Goal: Task Accomplishment & Management: Use online tool/utility

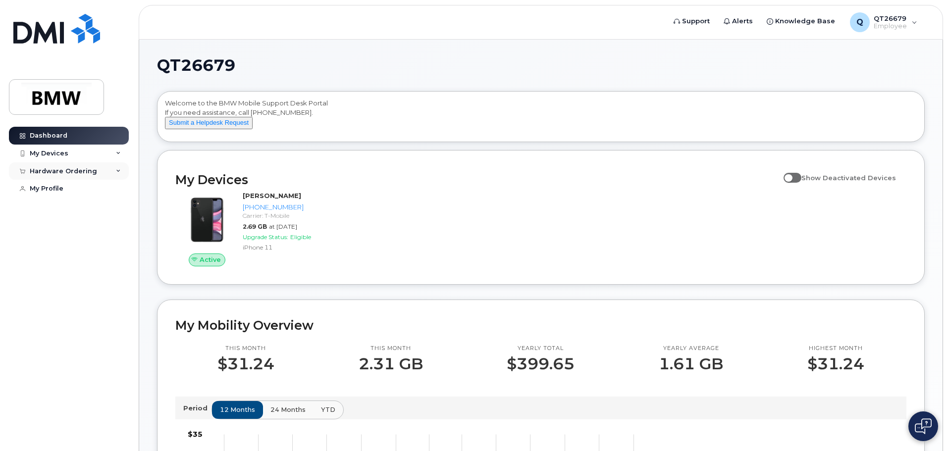
click at [118, 173] on icon at bounding box center [118, 171] width 5 height 5
click at [81, 185] on link "New Order" at bounding box center [77, 189] width 103 height 19
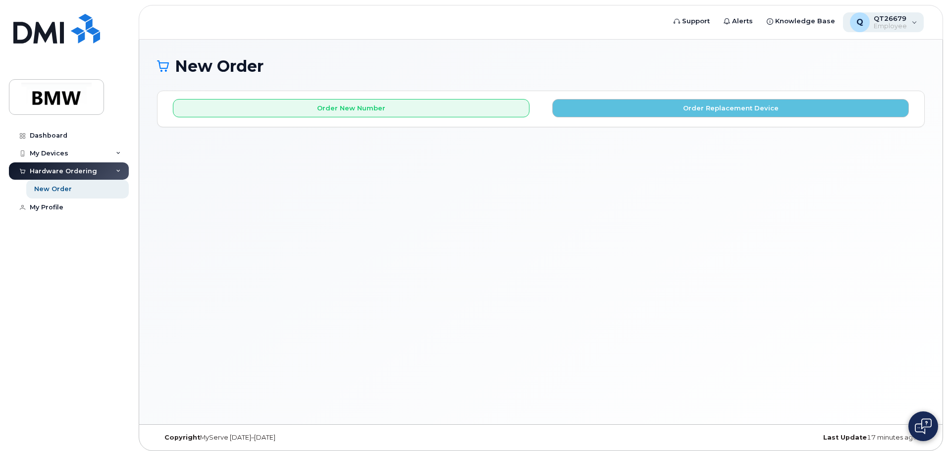
click at [902, 22] on span "QT26679" at bounding box center [890, 18] width 33 height 8
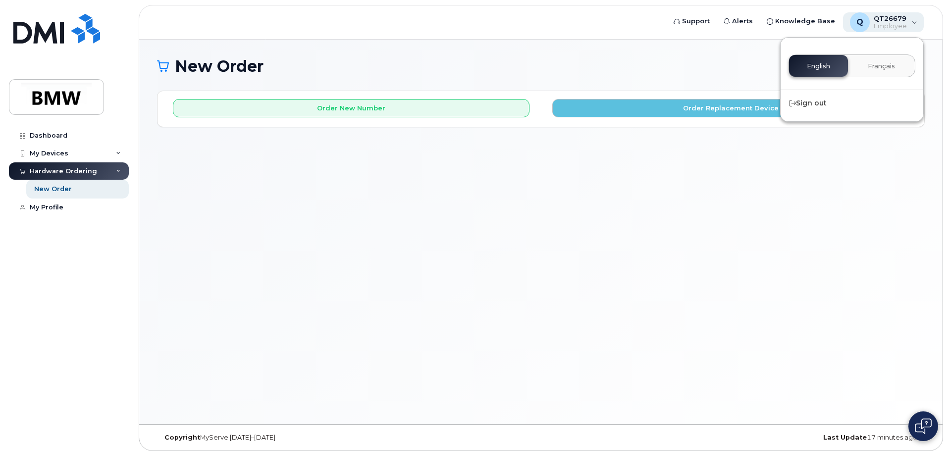
click at [902, 22] on span "QT26679" at bounding box center [890, 18] width 33 height 8
